Goal: Transaction & Acquisition: Obtain resource

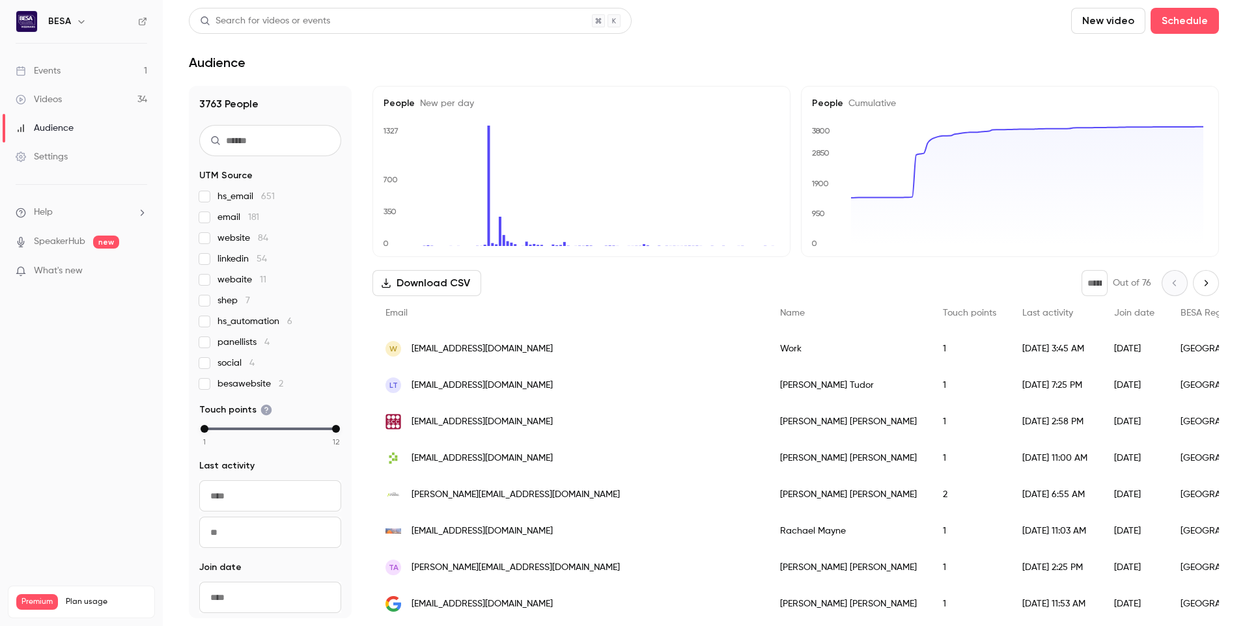
click at [76, 102] on link "Videos 34" at bounding box center [81, 99] width 163 height 29
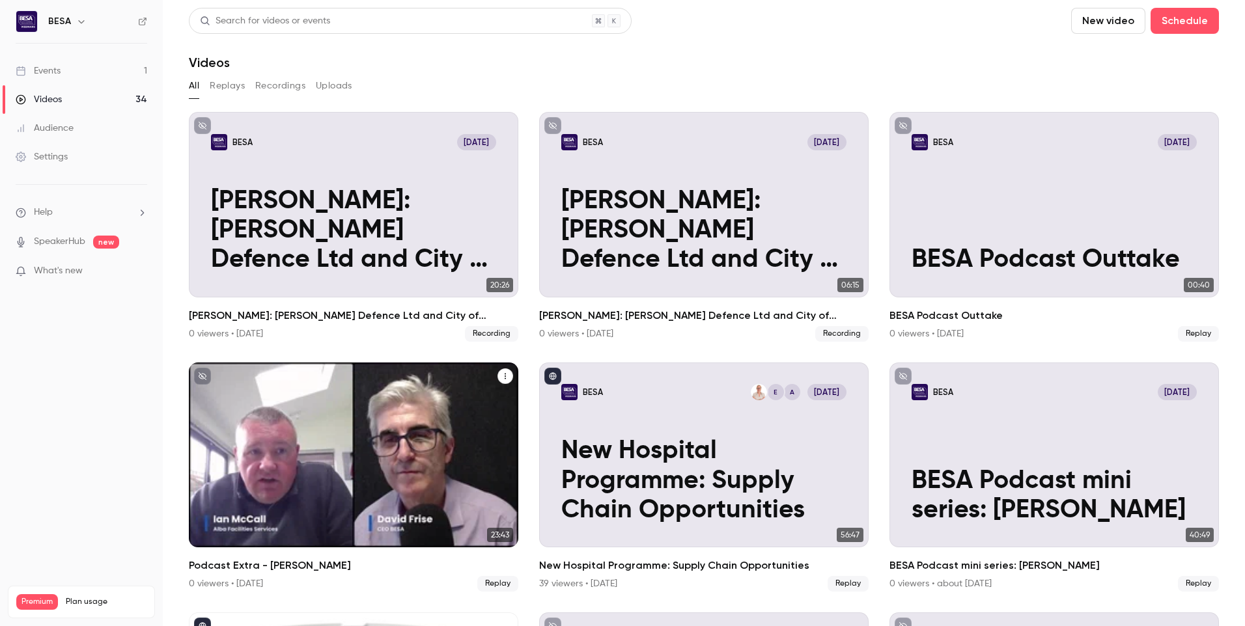
click at [503, 373] on icon "Podcast Extra - Ian McCall" at bounding box center [505, 376] width 8 height 8
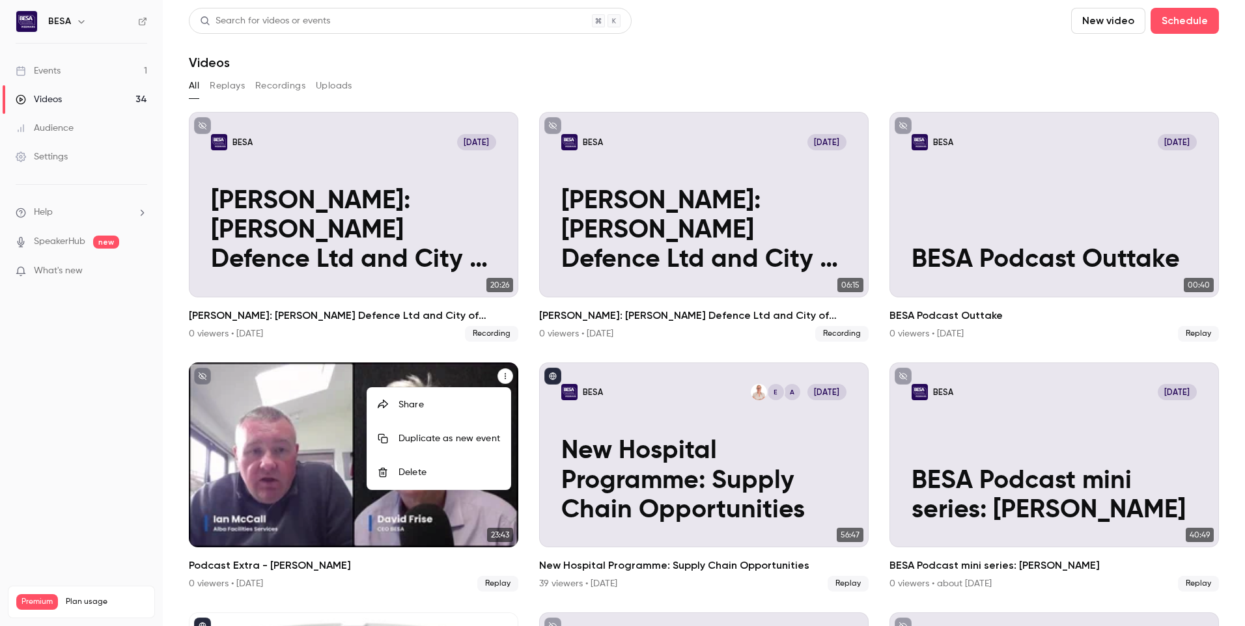
click at [260, 400] on div at bounding box center [622, 313] width 1245 height 626
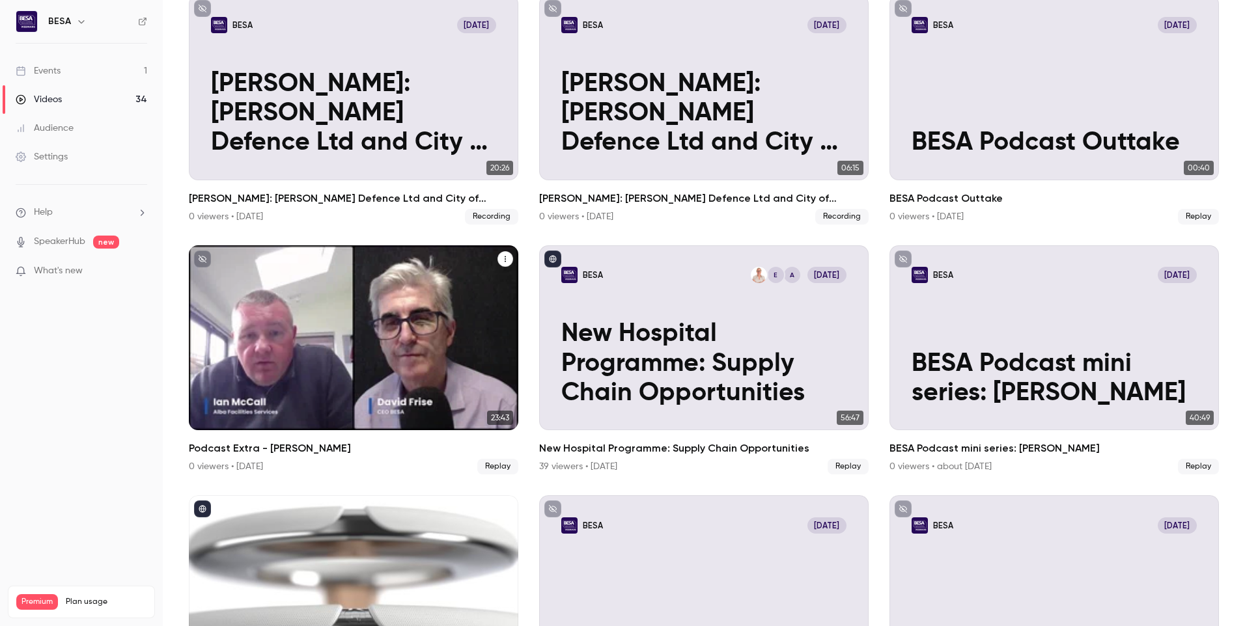
scroll to position [130, 0]
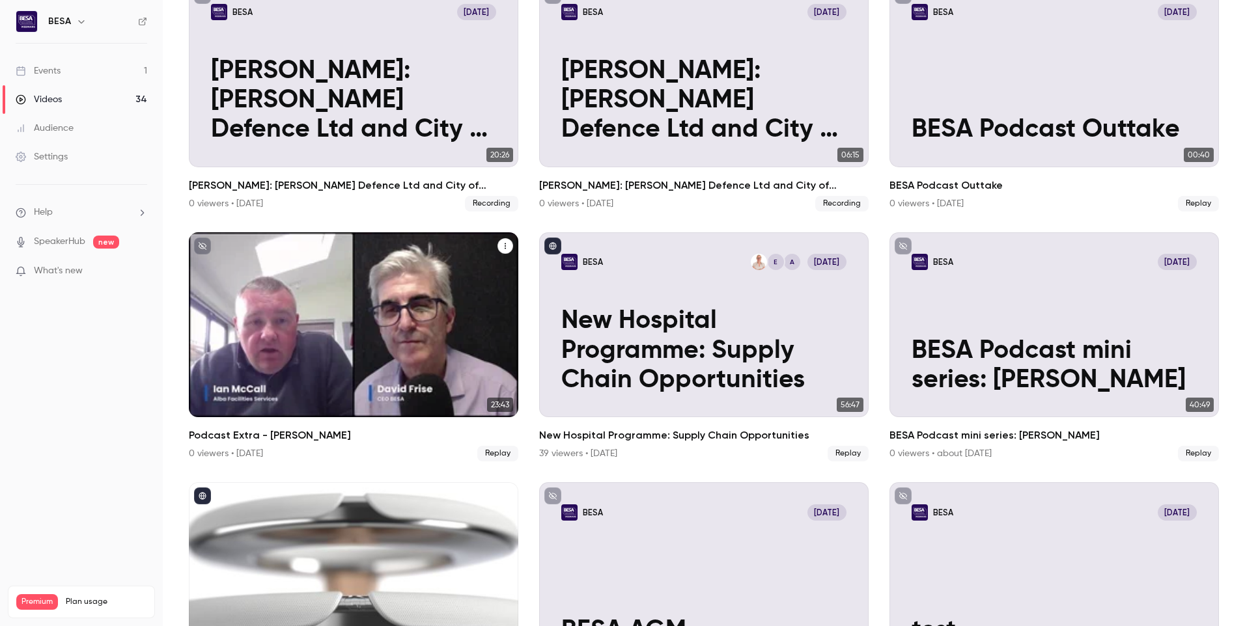
click at [387, 339] on p "Podcast Extra - [PERSON_NAME]" at bounding box center [353, 366] width 285 height 59
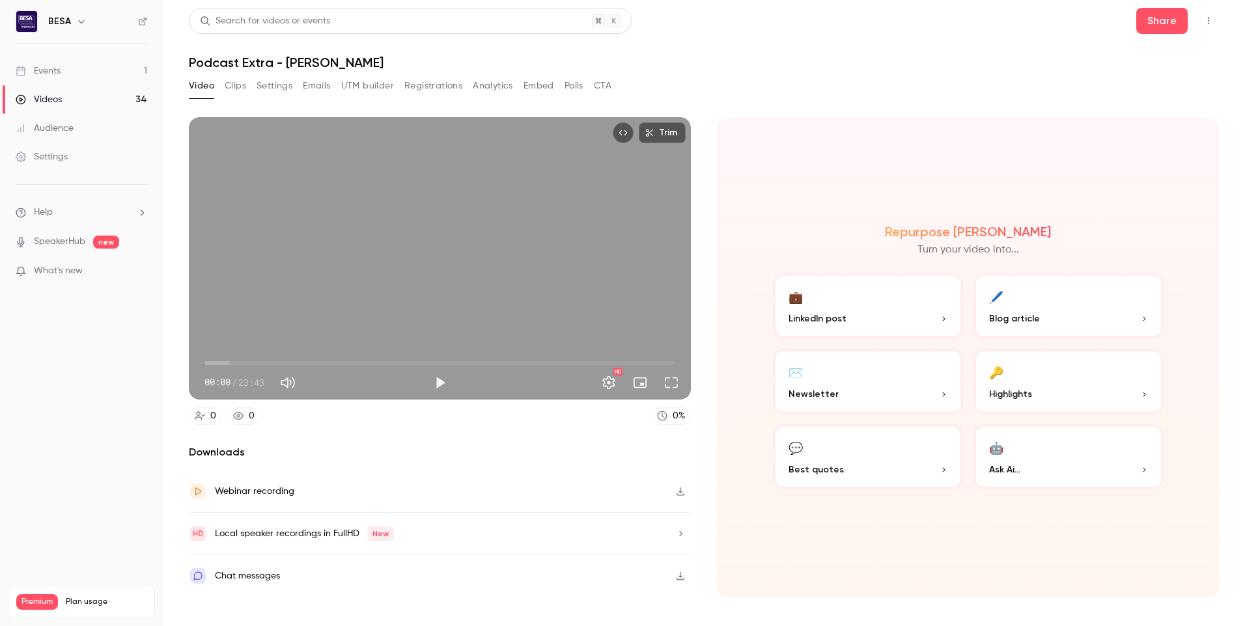
click at [1204, 20] on icon "Top Bar Actions" at bounding box center [1208, 20] width 10 height 9
click at [237, 91] on div at bounding box center [622, 313] width 1245 height 626
click at [244, 89] on button "Clips" at bounding box center [235, 86] width 21 height 21
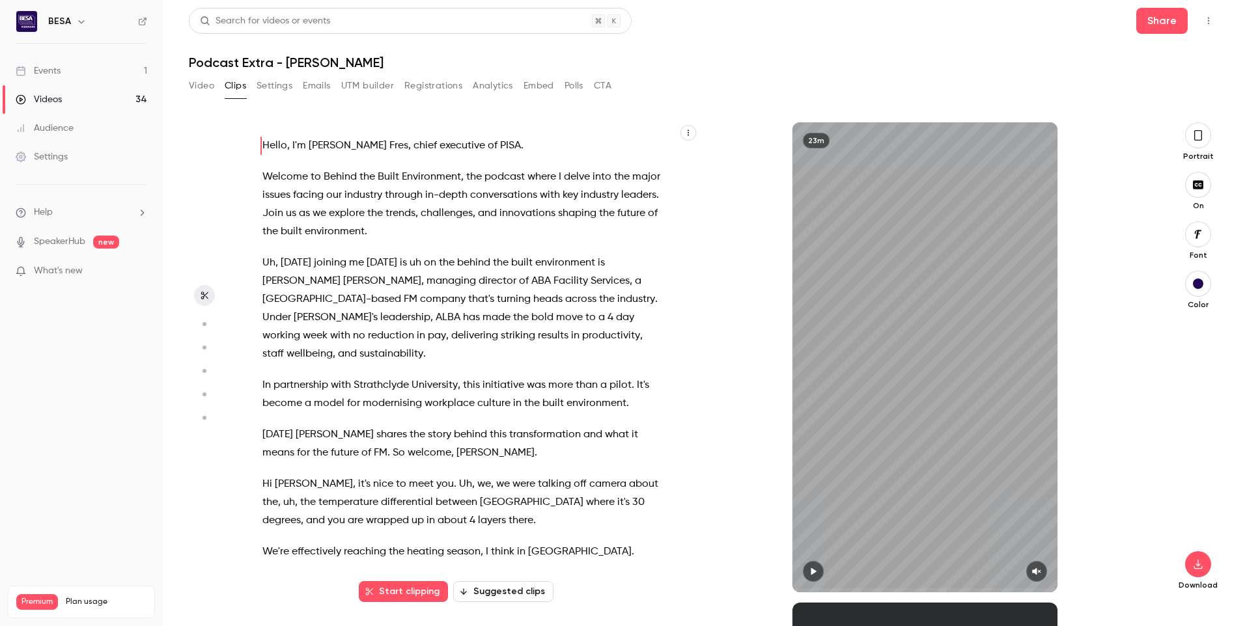
click at [684, 129] on icon "button" at bounding box center [688, 133] width 8 height 8
click at [653, 161] on div "Copy transcript" at bounding box center [635, 163] width 99 height 13
